Goal: Task Accomplishment & Management: Manage account settings

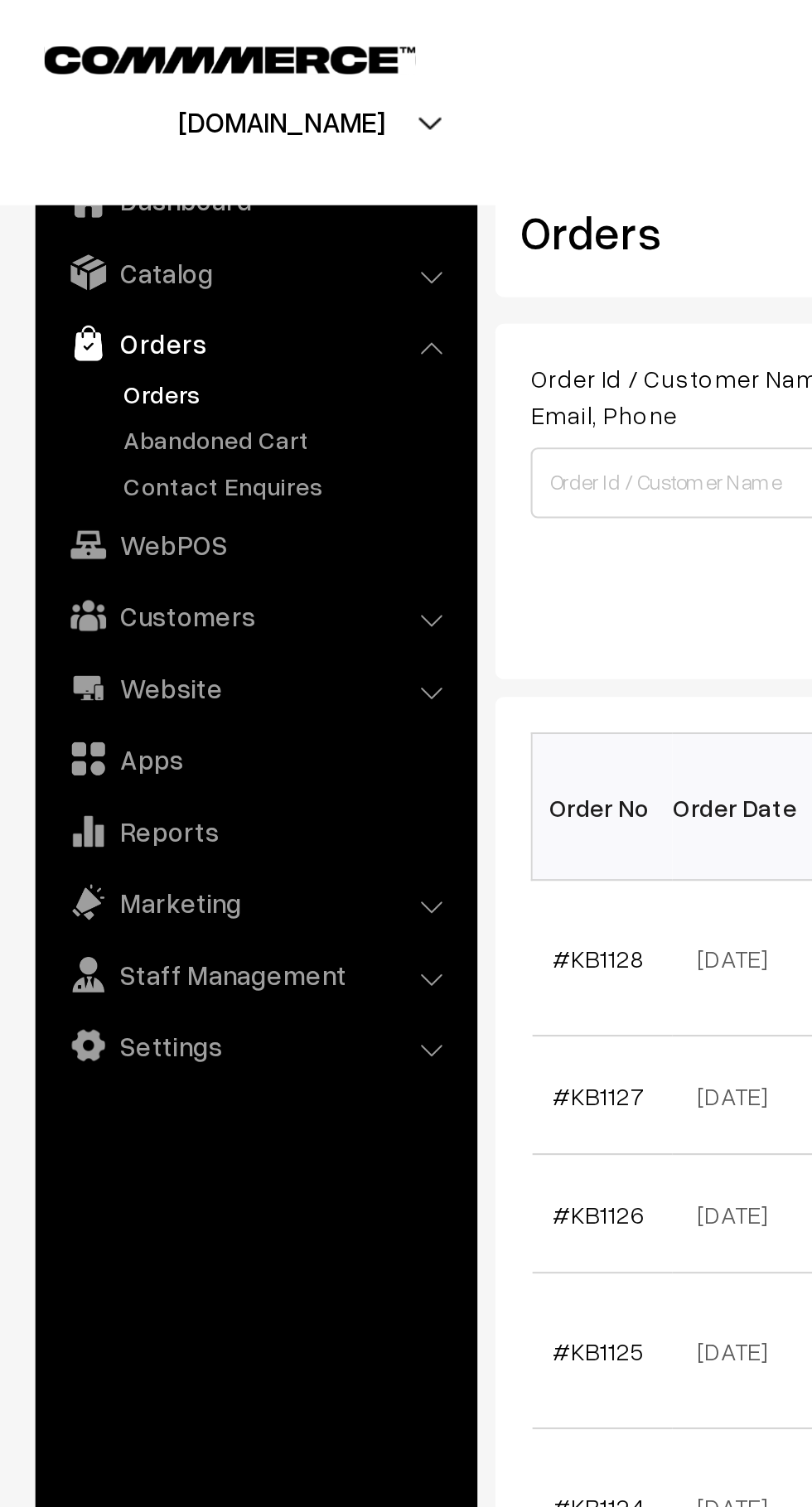
click at [140, 199] on link "Abandoned Cart" at bounding box center [136, 206] width 165 height 17
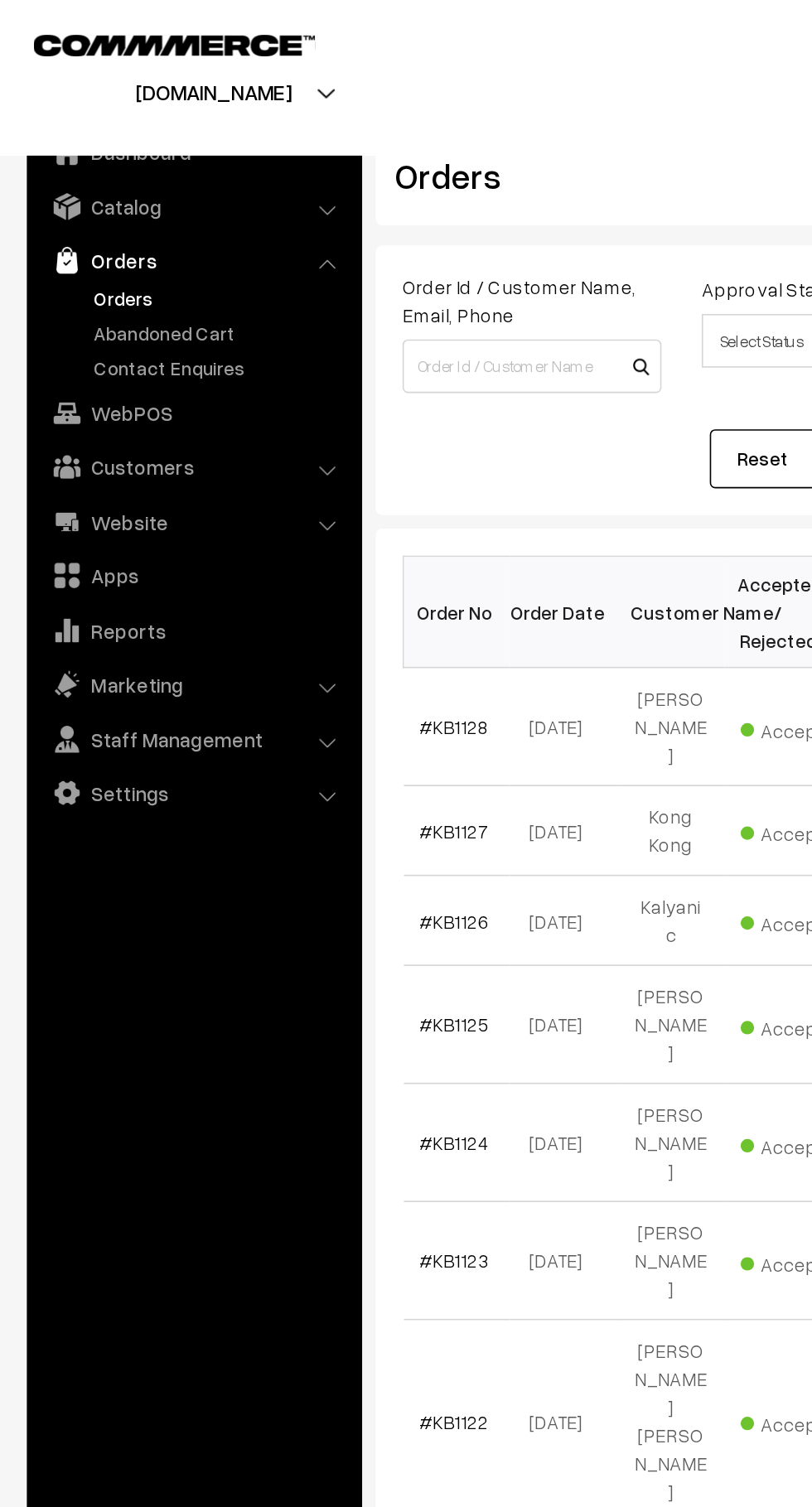
click at [137, 222] on link "Contact Enquires" at bounding box center [136, 227] width 165 height 17
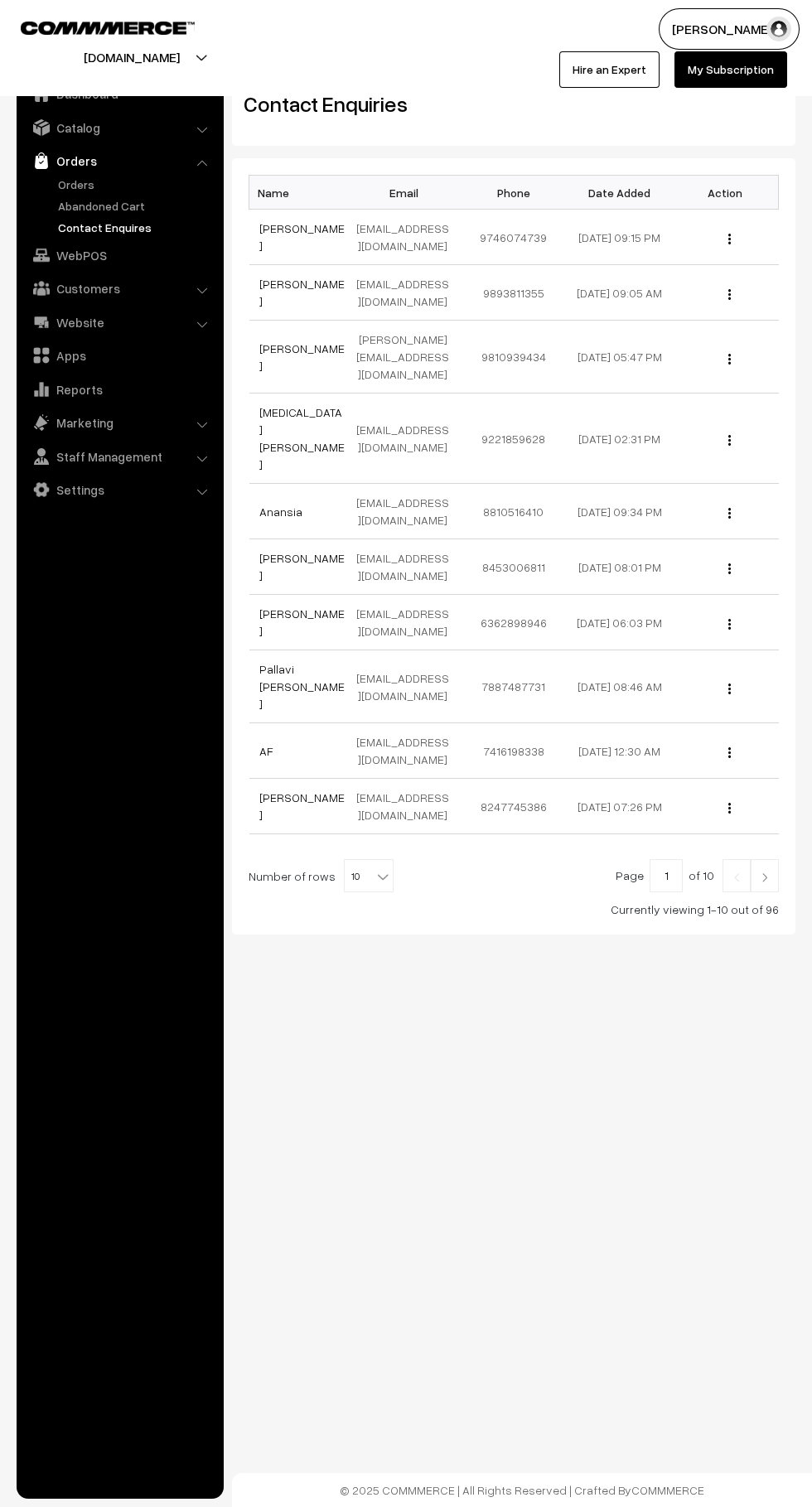
click at [135, 224] on link "Contact Enquires" at bounding box center [136, 227] width 165 height 17
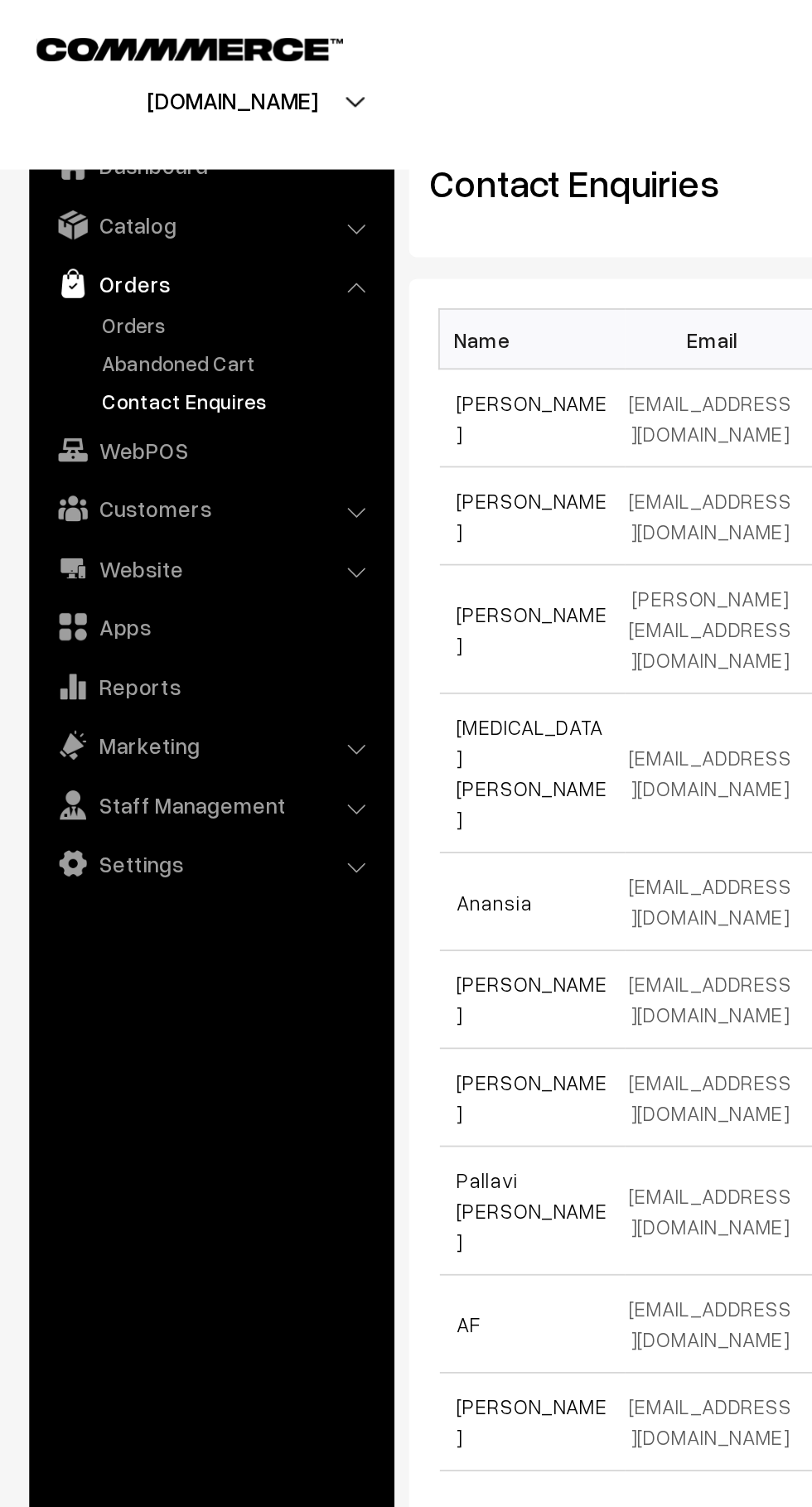
click at [137, 204] on link "Abandoned Cart" at bounding box center [136, 206] width 165 height 17
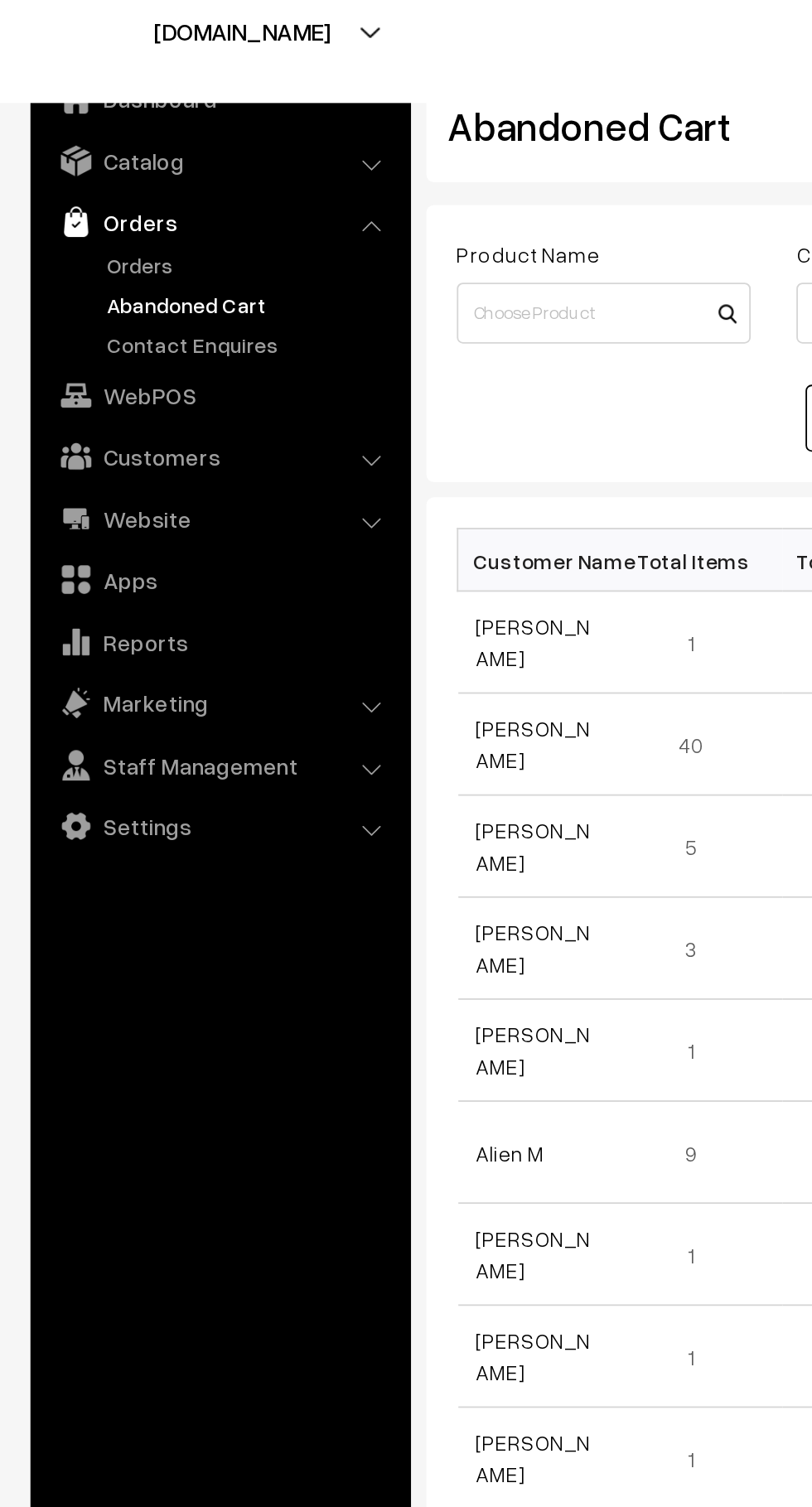
click at [98, 191] on link "Orders" at bounding box center [136, 184] width 165 height 17
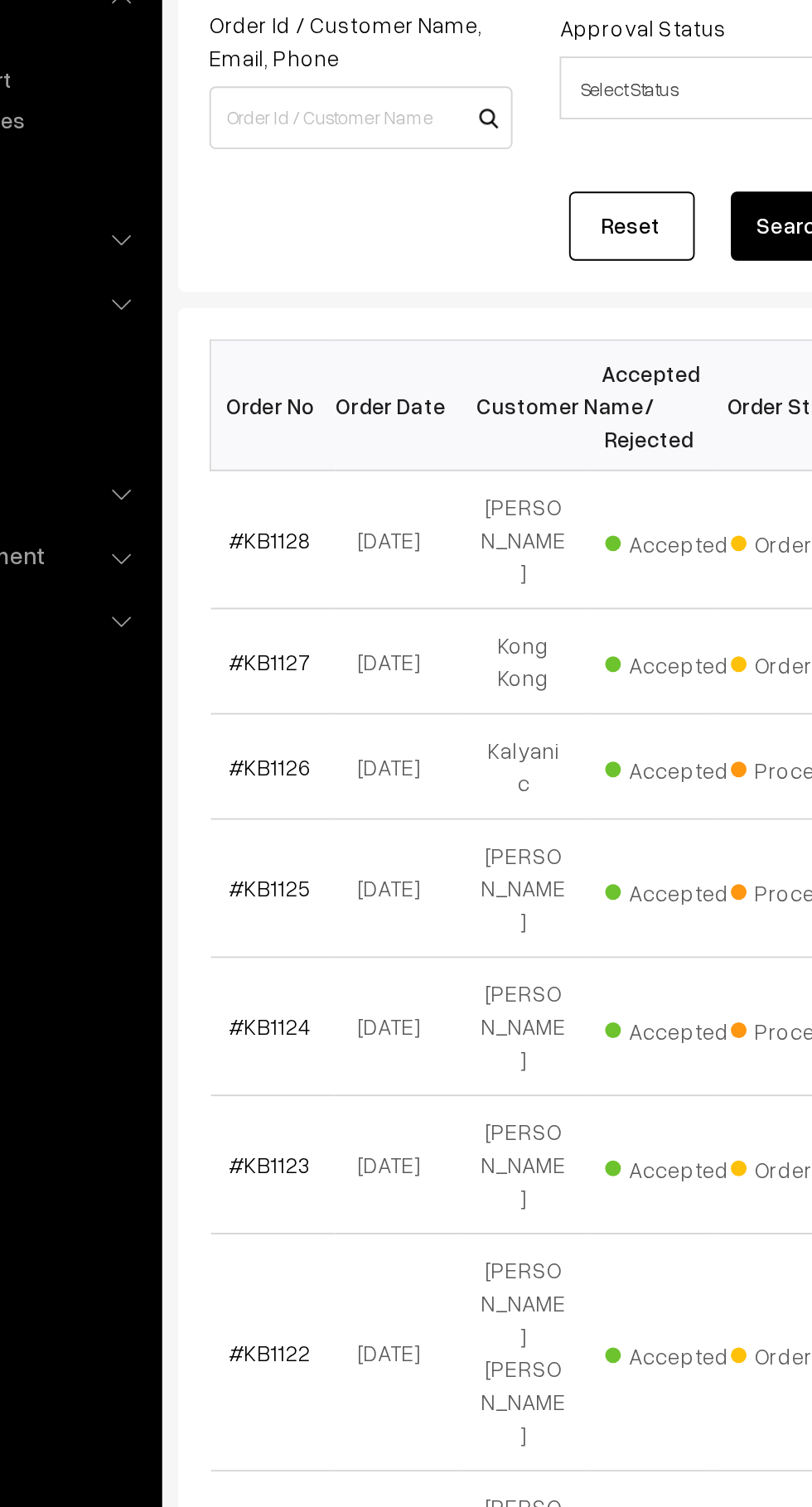
click at [295, 445] on link "#KB1128" at bounding box center [281, 448] width 44 height 15
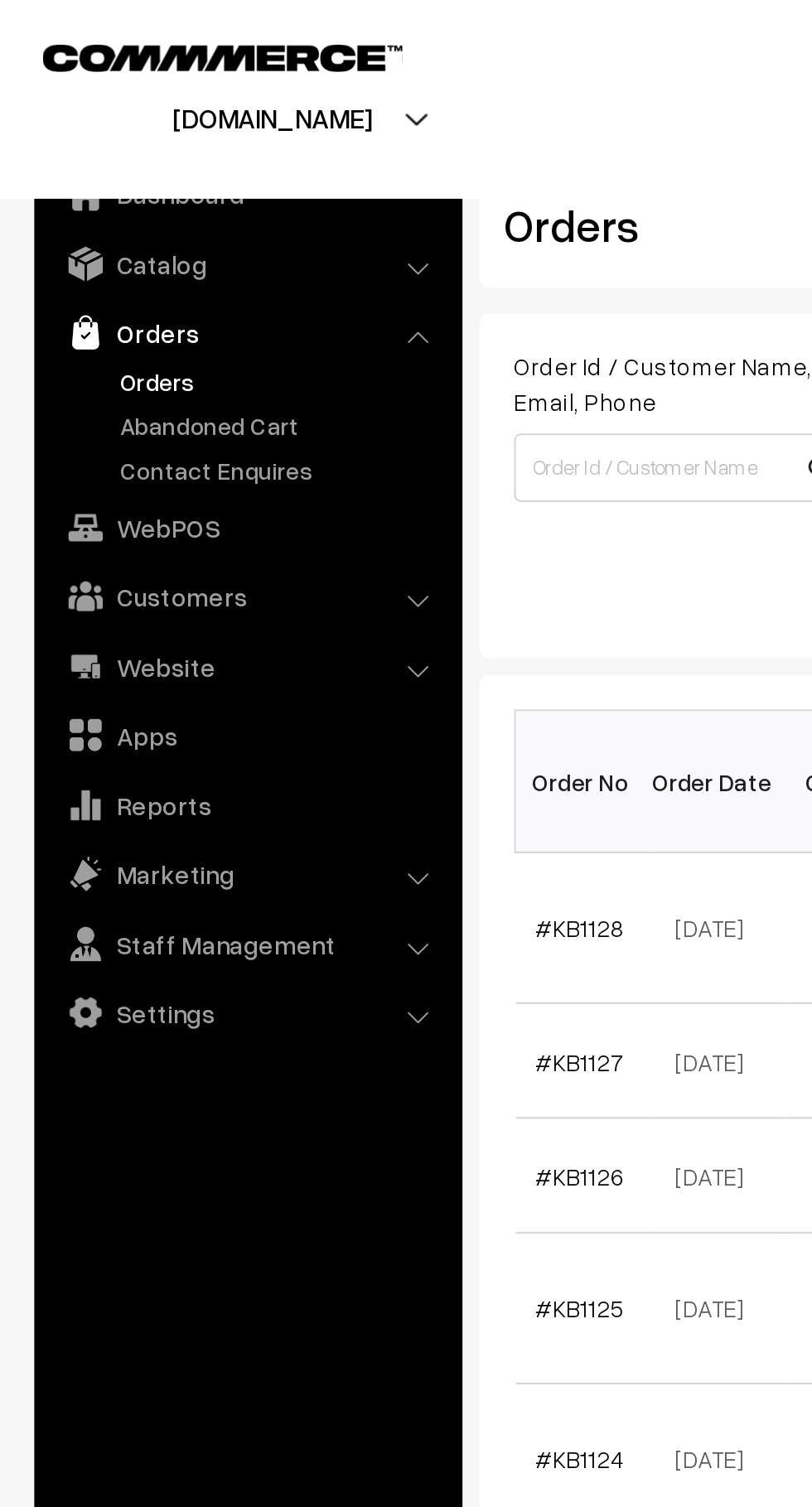
click at [154, 198] on link "Abandoned Cart" at bounding box center [136, 206] width 165 height 17
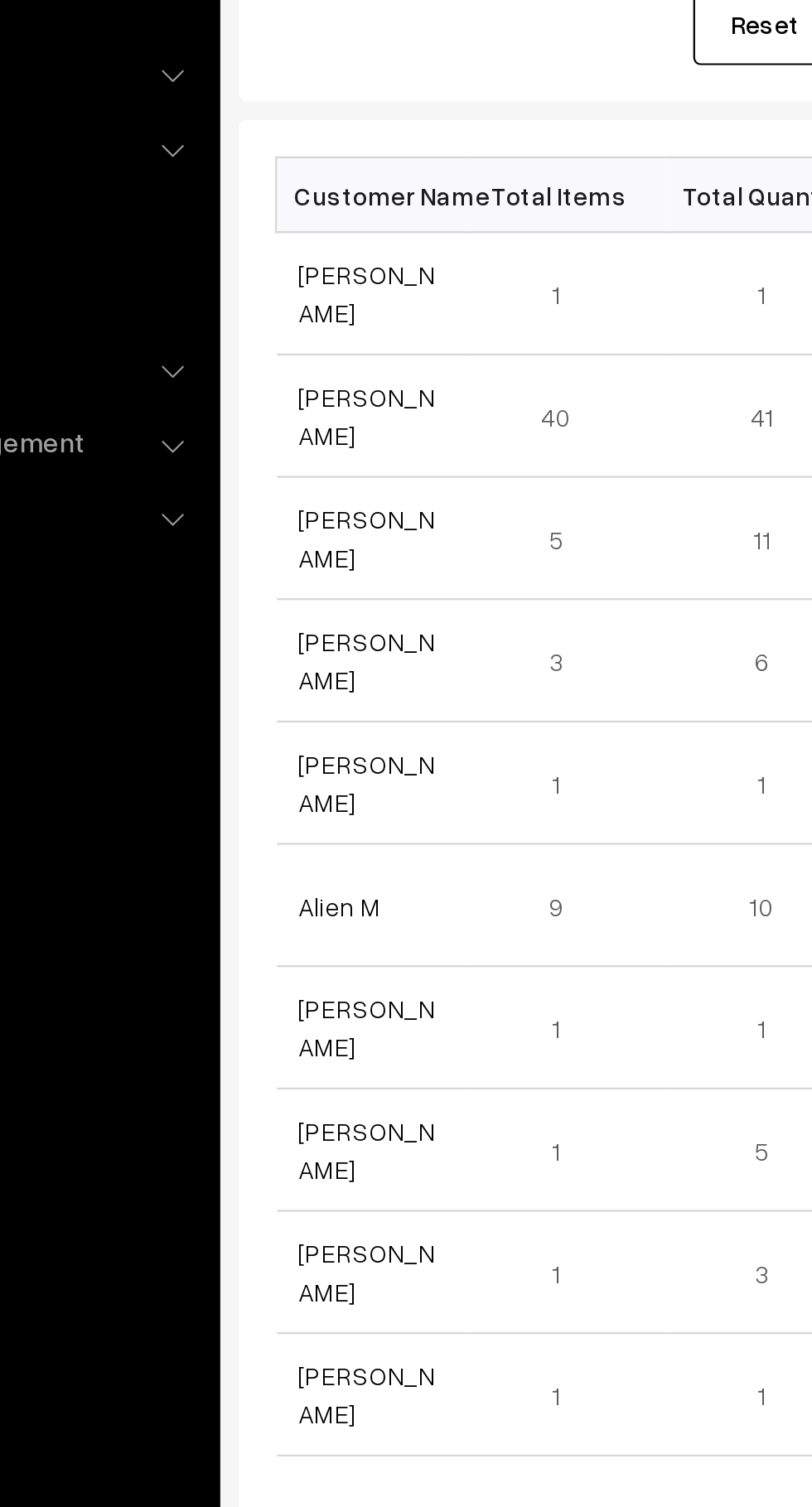
click at [293, 395] on link "[PERSON_NAME]" at bounding box center [290, 389] width 62 height 32
